Goal: Navigation & Orientation: Find specific page/section

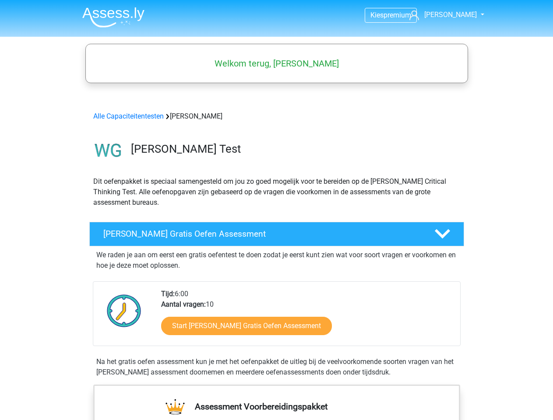
click at [455, 15] on span "Erica" at bounding box center [450, 15] width 53 height 8
